Goal: Task Accomplishment & Management: Use online tool/utility

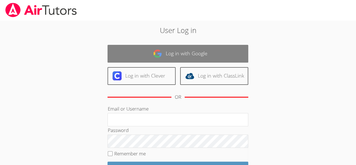
click at [173, 49] on link "Log in with Google" at bounding box center [178, 54] width 141 height 18
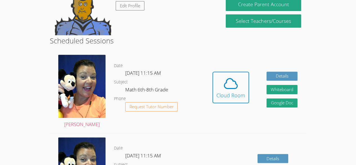
scroll to position [115, 0]
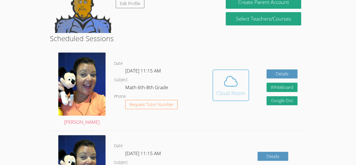
click at [239, 94] on div "Cloud Room" at bounding box center [231, 93] width 29 height 8
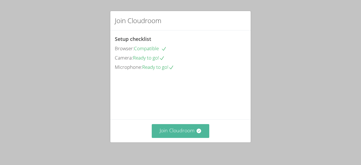
click at [162, 127] on button "Join Cloudroom" at bounding box center [181, 131] width 58 height 14
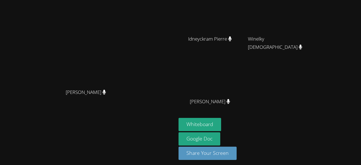
scroll to position [71, 0]
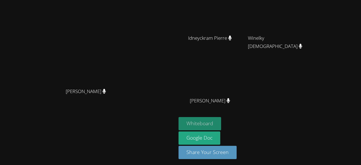
click at [220, 119] on button "Whiteboard" at bounding box center [199, 123] width 43 height 13
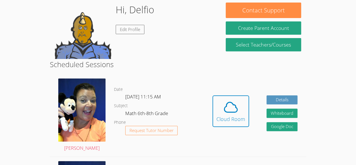
scroll to position [90, 0]
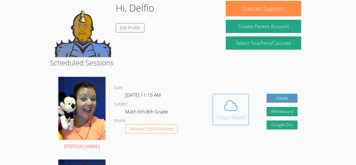
click at [231, 117] on div "Cloud Room" at bounding box center [231, 117] width 29 height 8
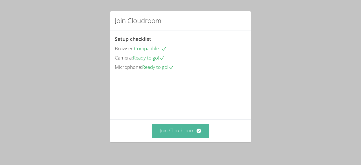
click at [169, 132] on button "Join Cloudroom" at bounding box center [181, 131] width 58 height 14
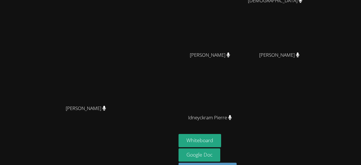
scroll to position [54, 0]
click at [221, 139] on button "Whiteboard" at bounding box center [199, 139] width 43 height 13
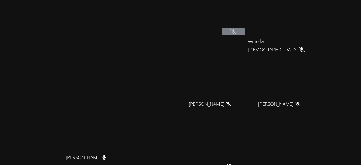
scroll to position [0, 0]
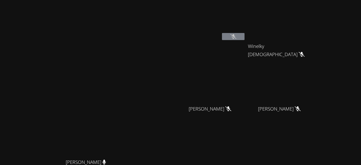
click at [236, 37] on icon at bounding box center [233, 36] width 6 height 5
click at [244, 35] on button at bounding box center [233, 36] width 23 height 7
click at [236, 34] on icon at bounding box center [233, 36] width 6 height 5
click at [236, 35] on icon at bounding box center [233, 36] width 6 height 5
click at [244, 35] on button at bounding box center [233, 36] width 23 height 7
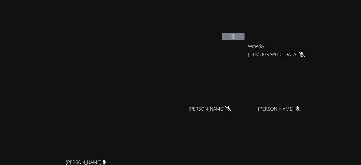
click at [244, 35] on button at bounding box center [233, 36] width 23 height 7
click at [244, 39] on button at bounding box center [233, 36] width 23 height 7
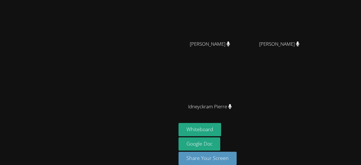
scroll to position [72, 0]
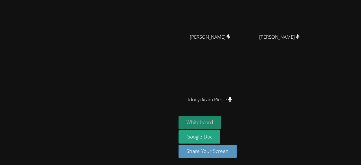
click at [221, 125] on button "Whiteboard" at bounding box center [199, 122] width 43 height 13
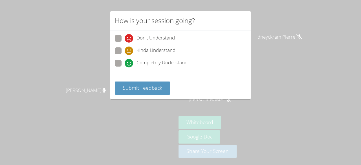
click at [124, 67] on span at bounding box center [124, 67] width 0 height 0
click at [124, 64] on input "Completely Understand" at bounding box center [126, 62] width 5 height 5
radio input "true"
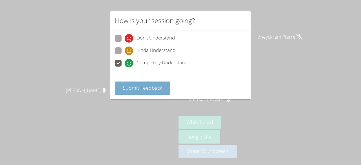
click at [138, 82] on button "Submit Feedback" at bounding box center [142, 87] width 55 height 13
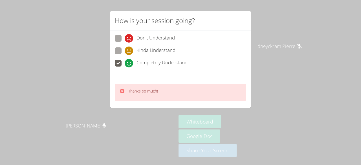
scroll to position [0, 0]
